Goal: Check status: Check status

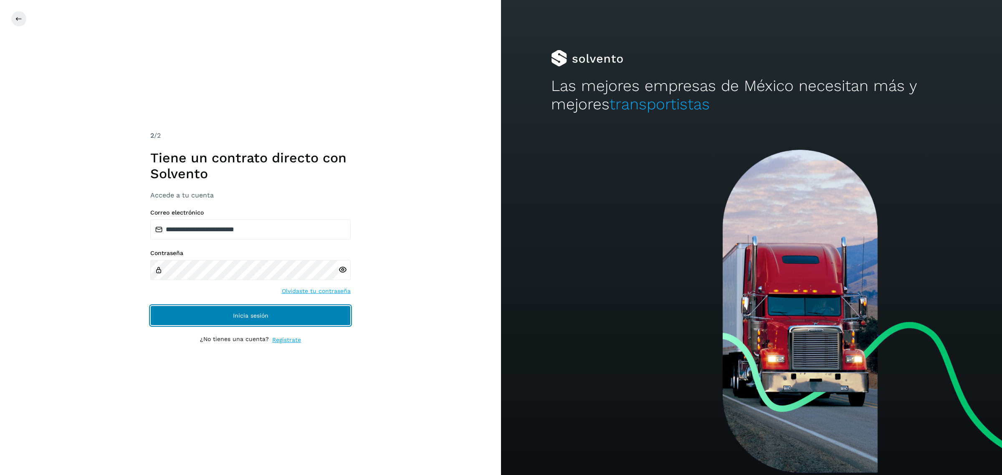
click at [254, 326] on button "Inicia sesión" at bounding box center [250, 316] width 200 height 20
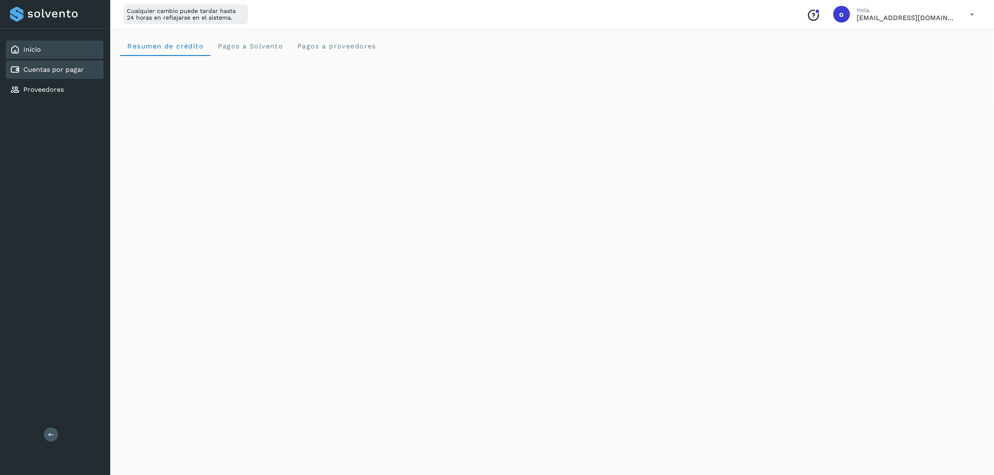
click at [74, 76] on div "Cuentas por pagar" at bounding box center [55, 70] width 98 height 18
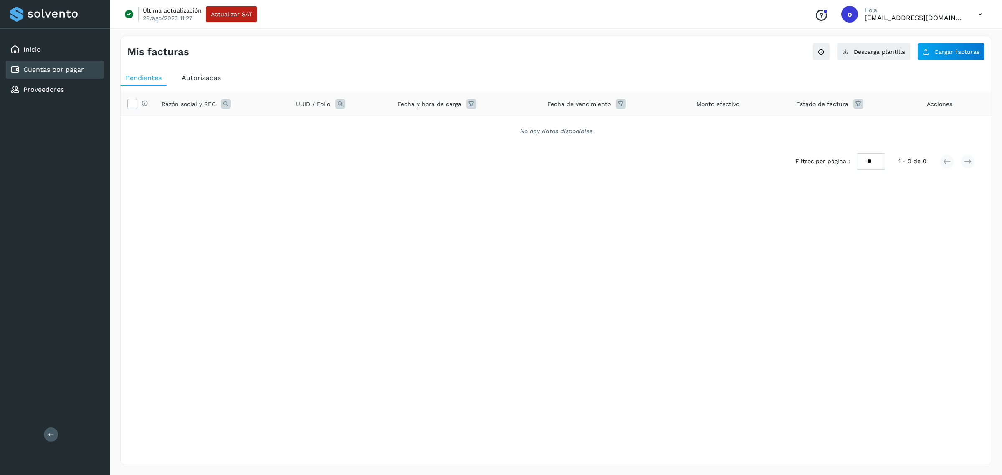
click at [213, 80] on span "Autorizadas" at bounding box center [201, 78] width 39 height 8
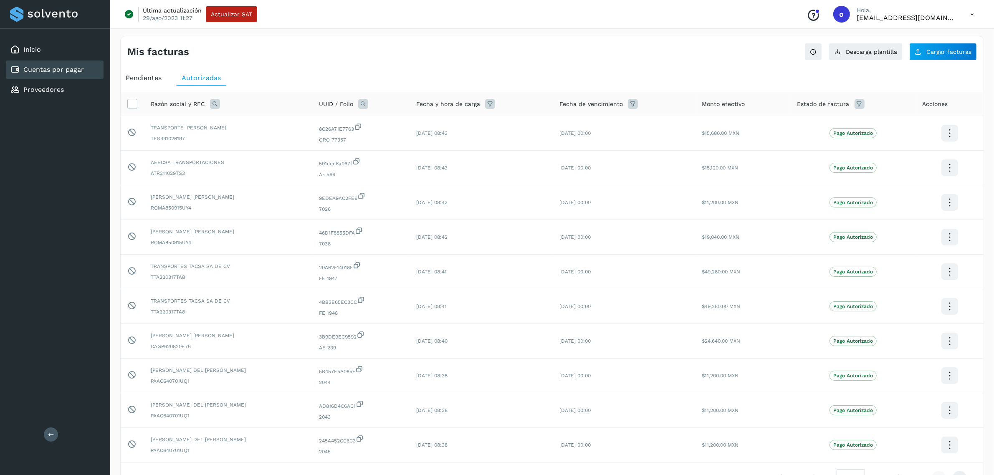
click at [216, 106] on icon at bounding box center [215, 104] width 10 height 10
click at [246, 144] on input "text" at bounding box center [269, 138] width 103 height 13
type input "****"
click at [273, 161] on button "Buscar" at bounding box center [290, 160] width 61 height 17
